Goal: Task Accomplishment & Management: Use online tool/utility

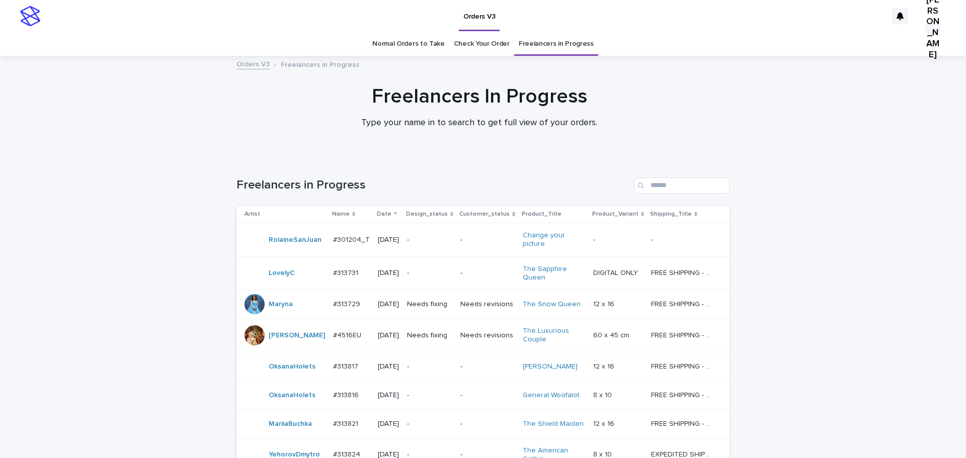
scroll to position [18, 0]
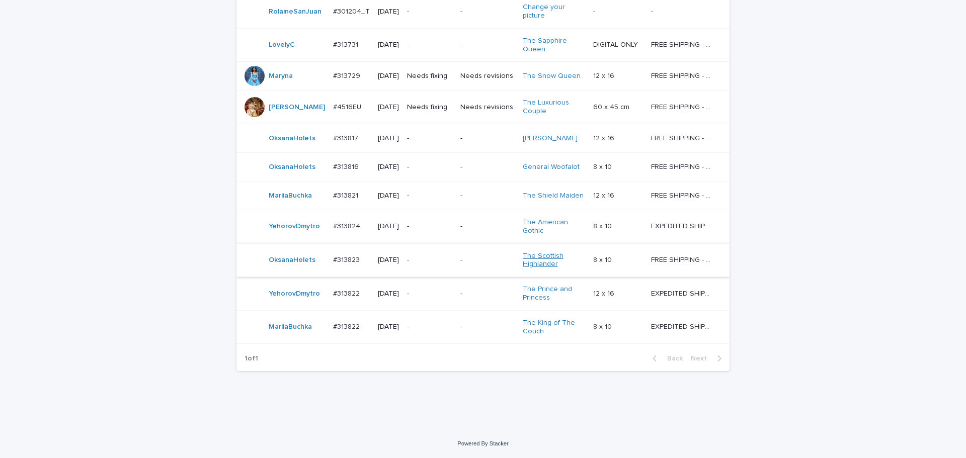
scroll to position [128, 0]
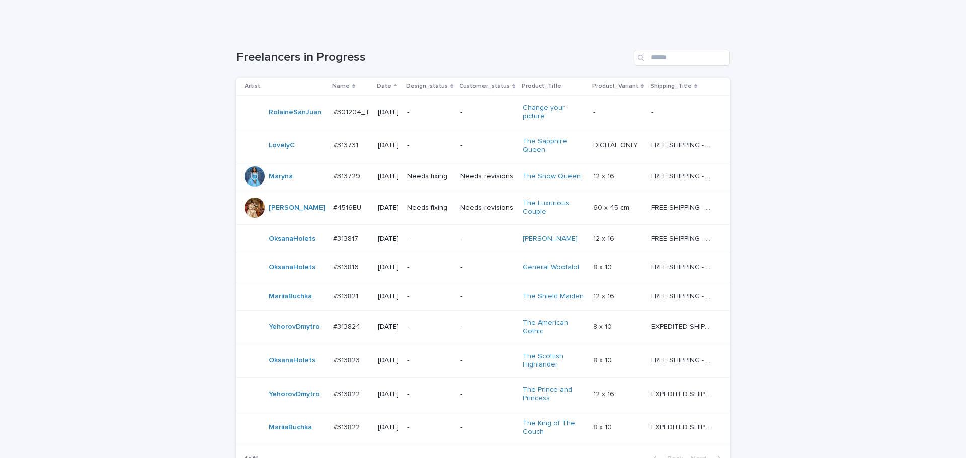
click at [433, 217] on td "Needs fixing" at bounding box center [429, 208] width 53 height 34
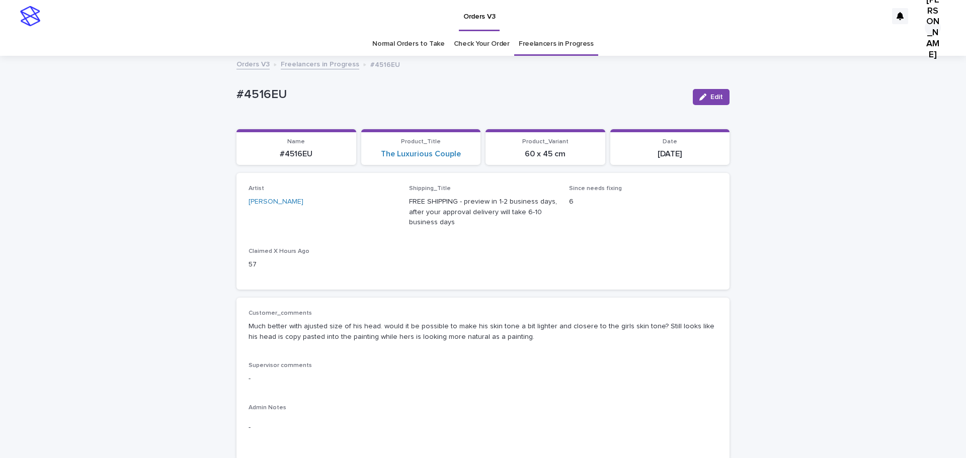
click at [309, 70] on div "Orders V3 Freelancers in Progress #4516EU" at bounding box center [482, 65] width 503 height 14
click at [309, 66] on link "Freelancers in Progress" at bounding box center [320, 64] width 79 height 12
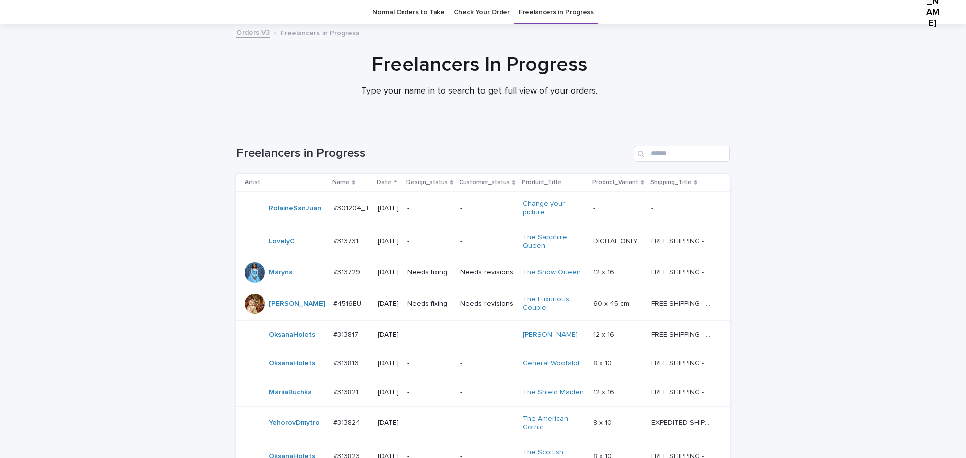
scroll to position [32, 0]
click at [446, 279] on div "Needs fixing" at bounding box center [429, 272] width 45 height 17
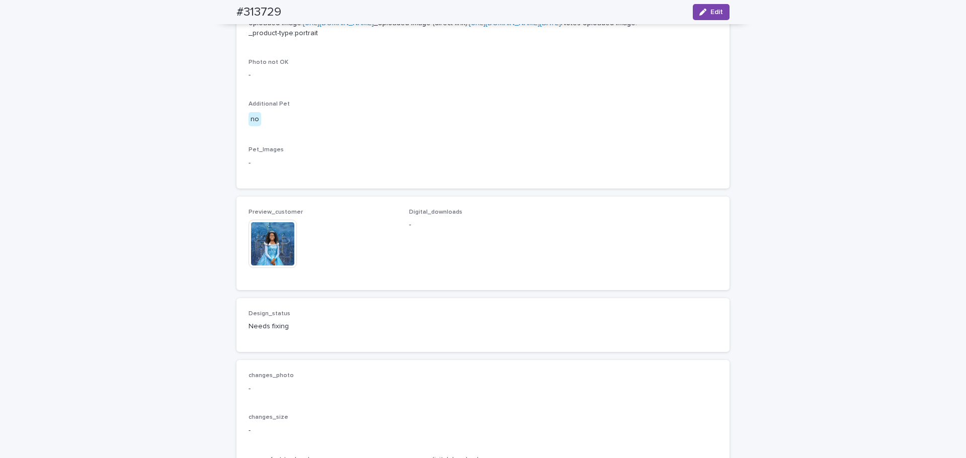
scroll to position [604, 0]
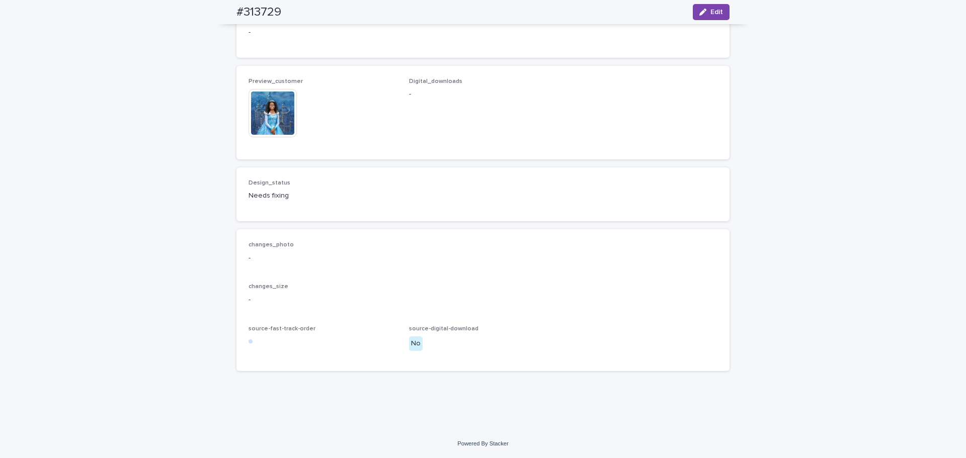
click at [281, 137] on img at bounding box center [273, 113] width 48 height 48
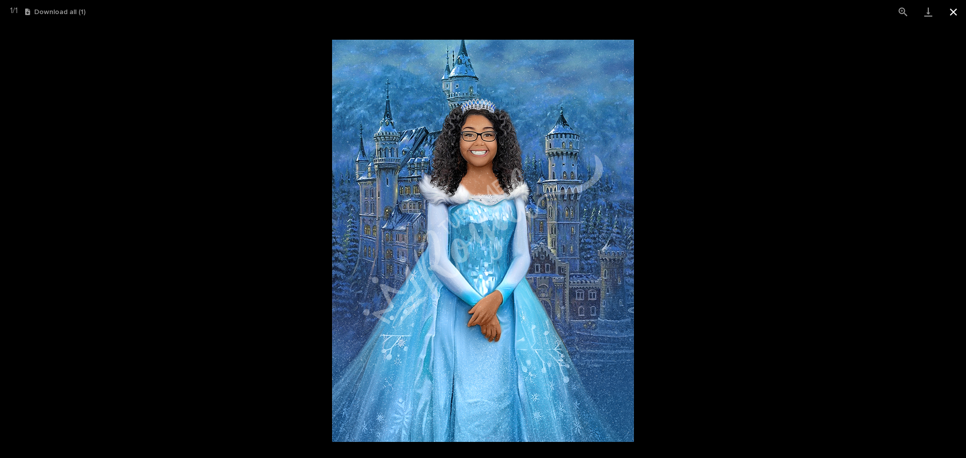
click at [955, 13] on button "Close gallery" at bounding box center [953, 12] width 25 height 24
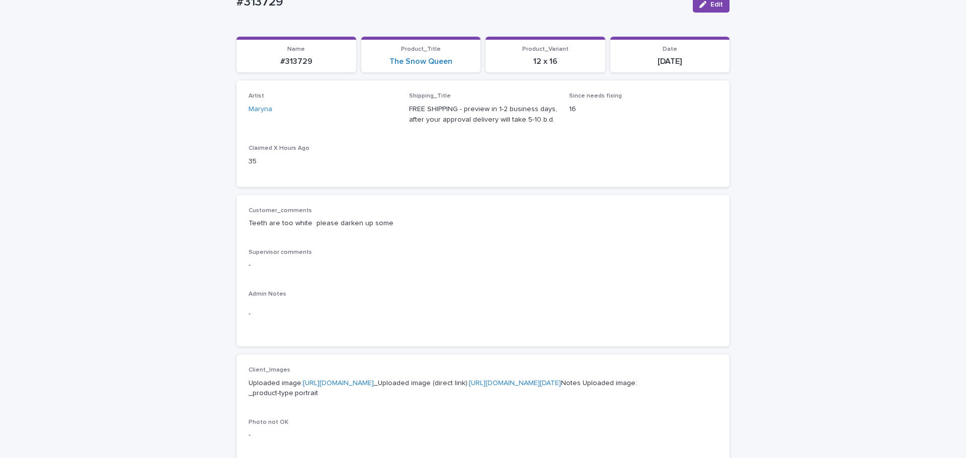
scroll to position [0, 0]
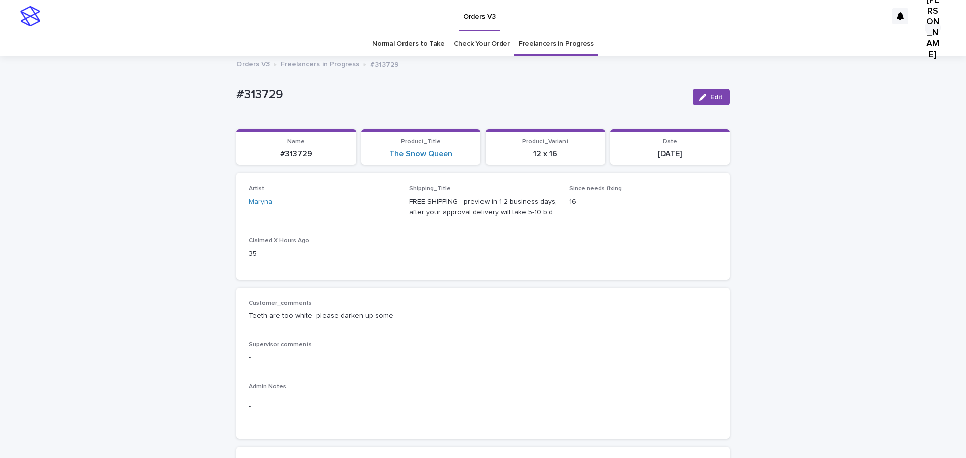
click at [306, 62] on link "Freelancers in Progress" at bounding box center [320, 64] width 79 height 12
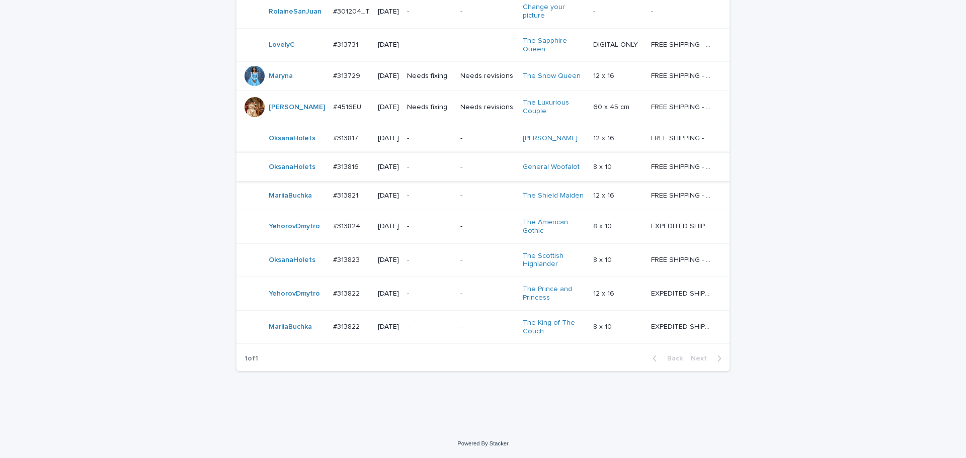
scroll to position [27, 0]
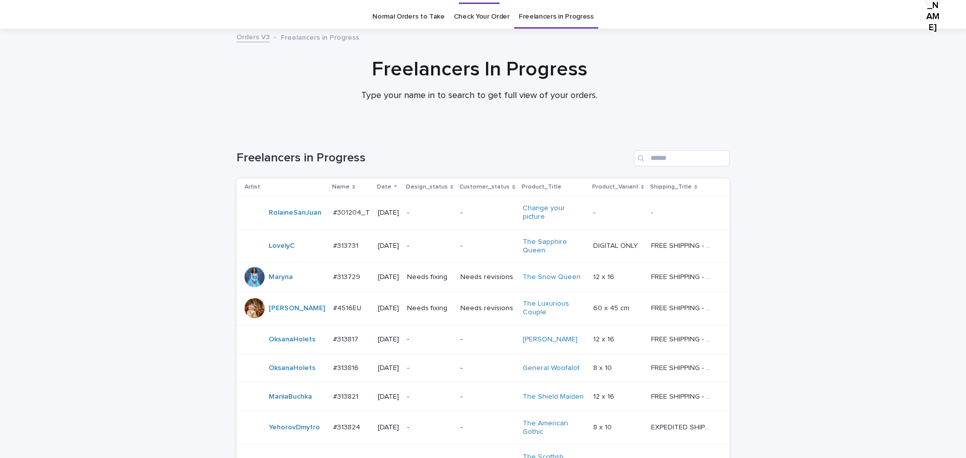
click at [417, 8] on link "Normal Orders to Take" at bounding box center [408, 17] width 72 height 24
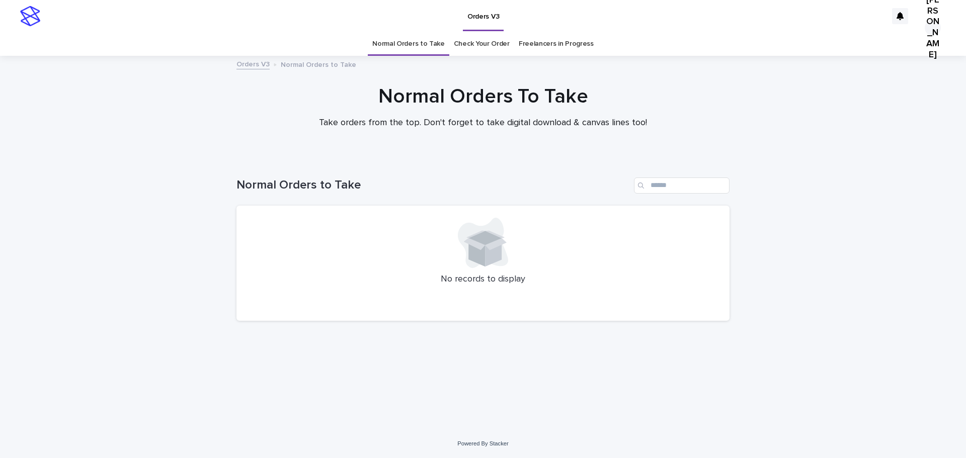
click at [486, 54] on link "Check Your Order" at bounding box center [482, 44] width 56 height 24
